Goal: Transaction & Acquisition: Purchase product/service

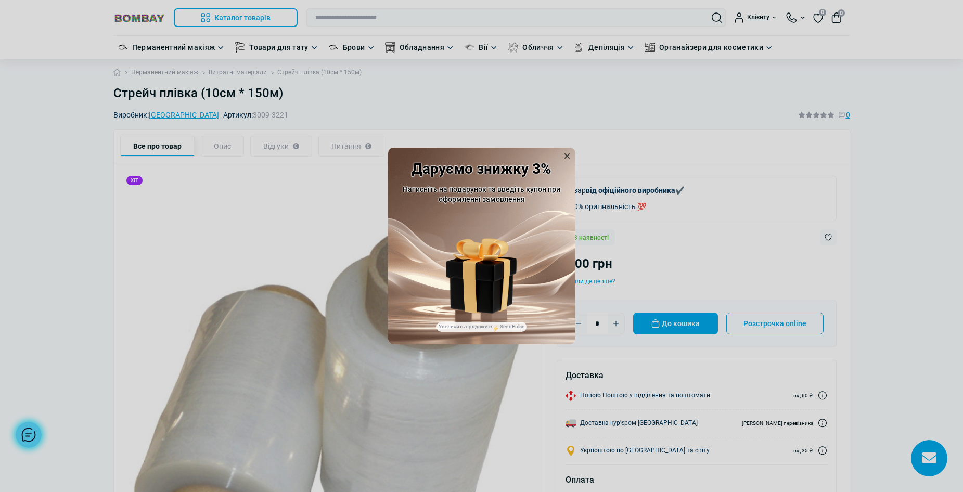
click at [566, 156] on icon at bounding box center [567, 156] width 5 height 5
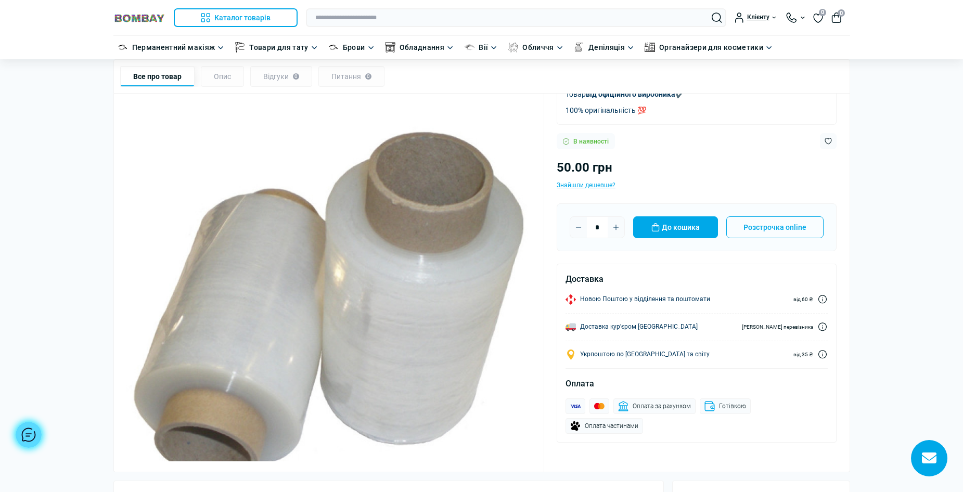
scroll to position [104, 0]
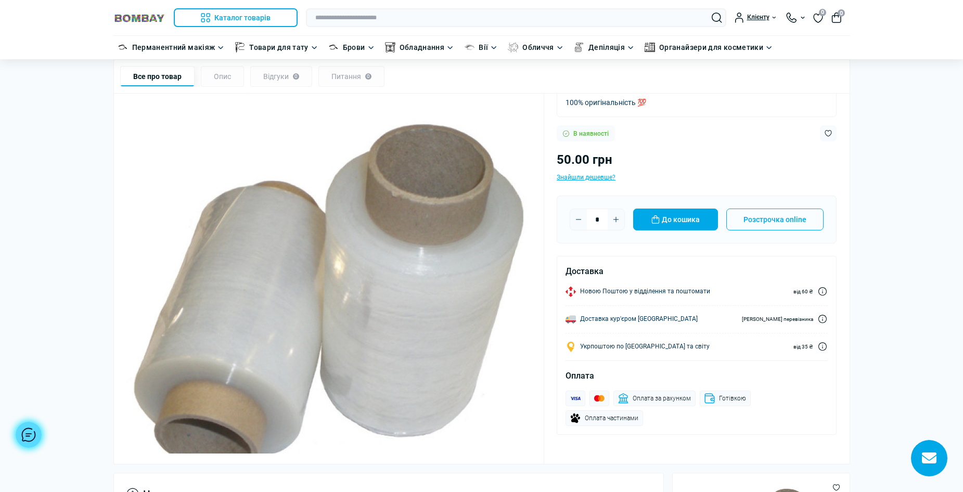
click at [618, 215] on button "Plus" at bounding box center [616, 219] width 17 height 17
type input "*"
click at [673, 220] on button "До кошика" at bounding box center [675, 220] width 85 height 22
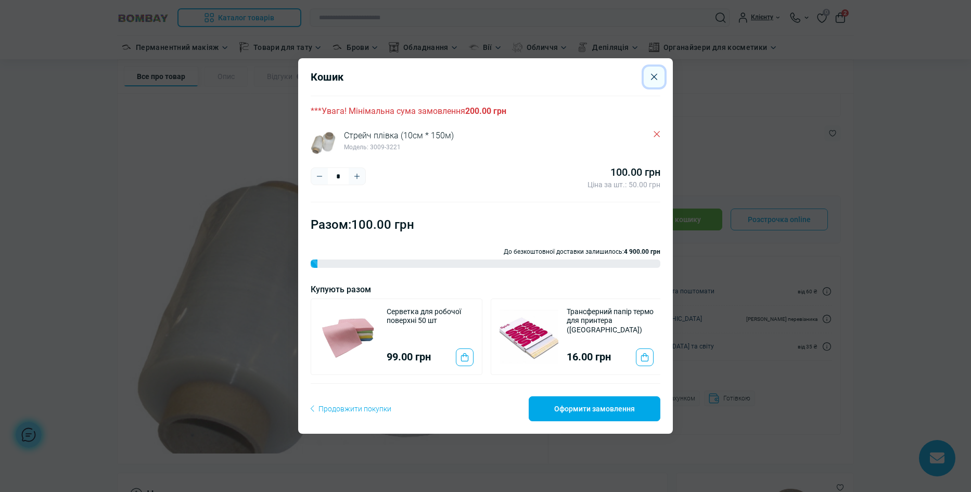
click at [653, 73] on icon "Close" at bounding box center [654, 76] width 6 height 7
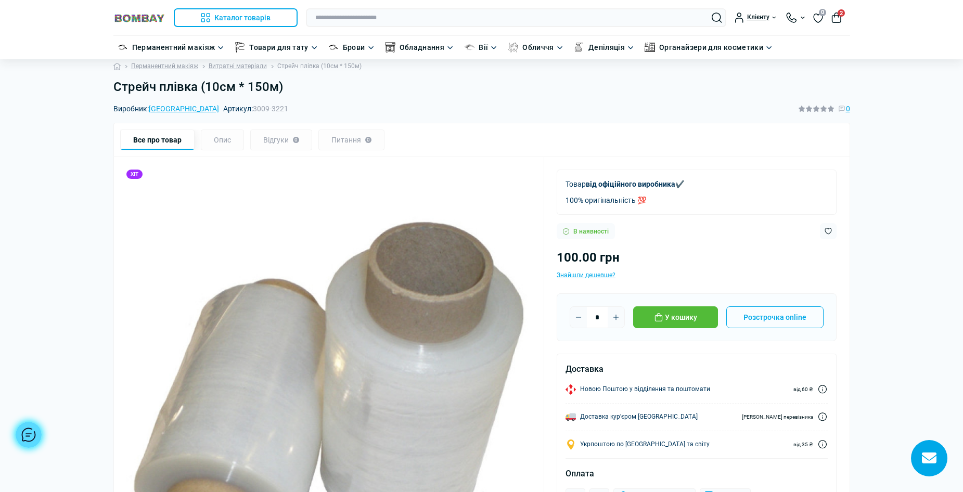
scroll to position [0, 0]
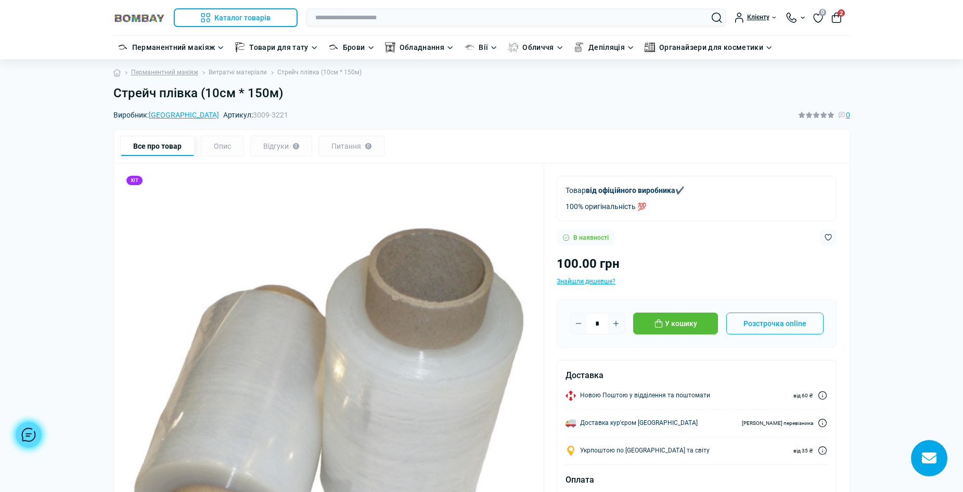
click at [231, 71] on link "Витратні матеріали" at bounding box center [238, 73] width 58 height 10
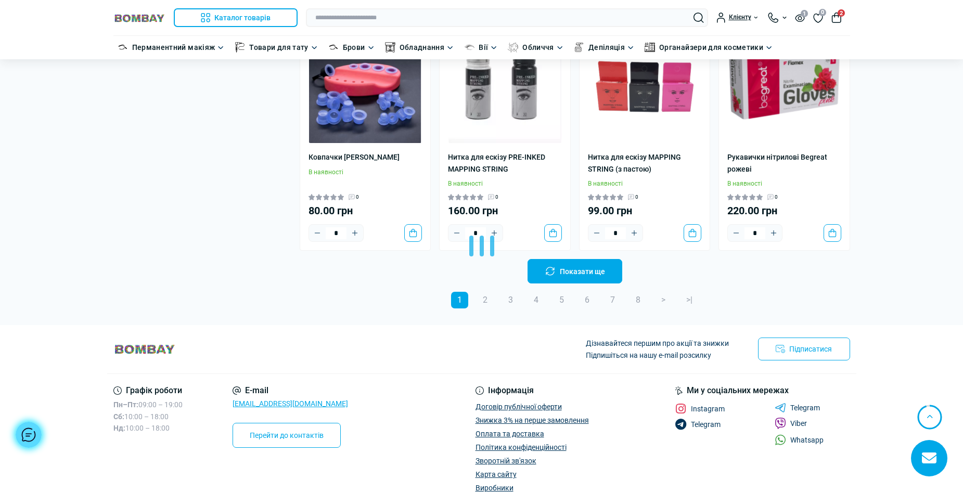
scroll to position [2134, 0]
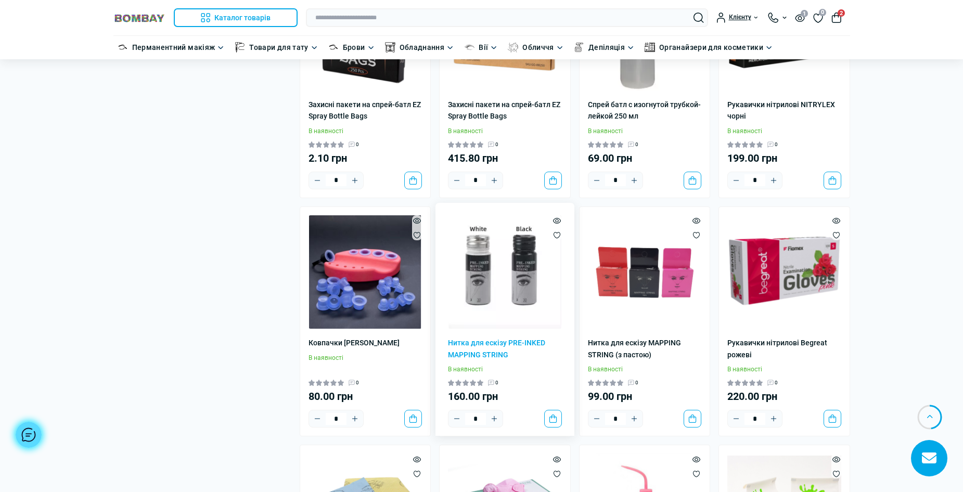
scroll to position [1926, 0]
